Goal: Check status: Check status

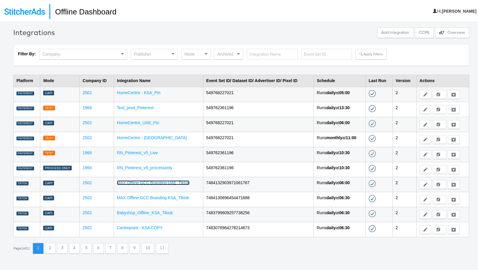
click at [152, 181] on link "MAX Offline GCC Branding UAE_Tiktok" at bounding box center [153, 181] width 73 height 5
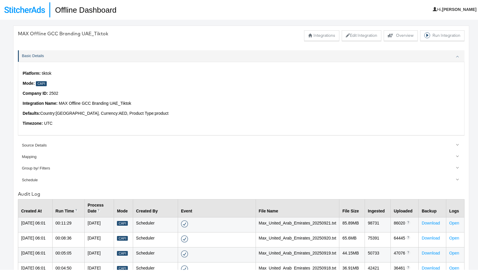
scroll to position [148, 0]
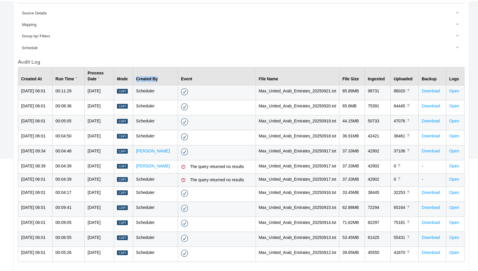
drag, startPoint x: 167, startPoint y: 63, endPoint x: 141, endPoint y: 64, distance: 25.9
click at [139, 66] on tr "Created At Run Time In hh:mm:ss format Process Date Shows you the date for whic…" at bounding box center [241, 75] width 447 height 18
copy tr "Created By"
drag, startPoint x: 166, startPoint y: 75, endPoint x: 144, endPoint y: 74, distance: 22.4
click at [144, 84] on td "Scheduler" at bounding box center [155, 91] width 45 height 15
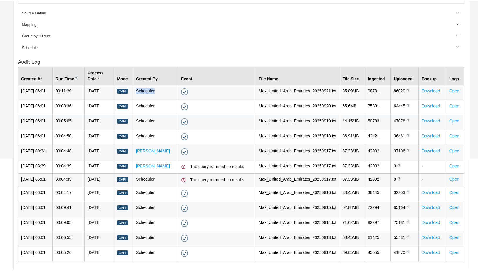
copy td "Scheduler"
